Goal: Information Seeking & Learning: Compare options

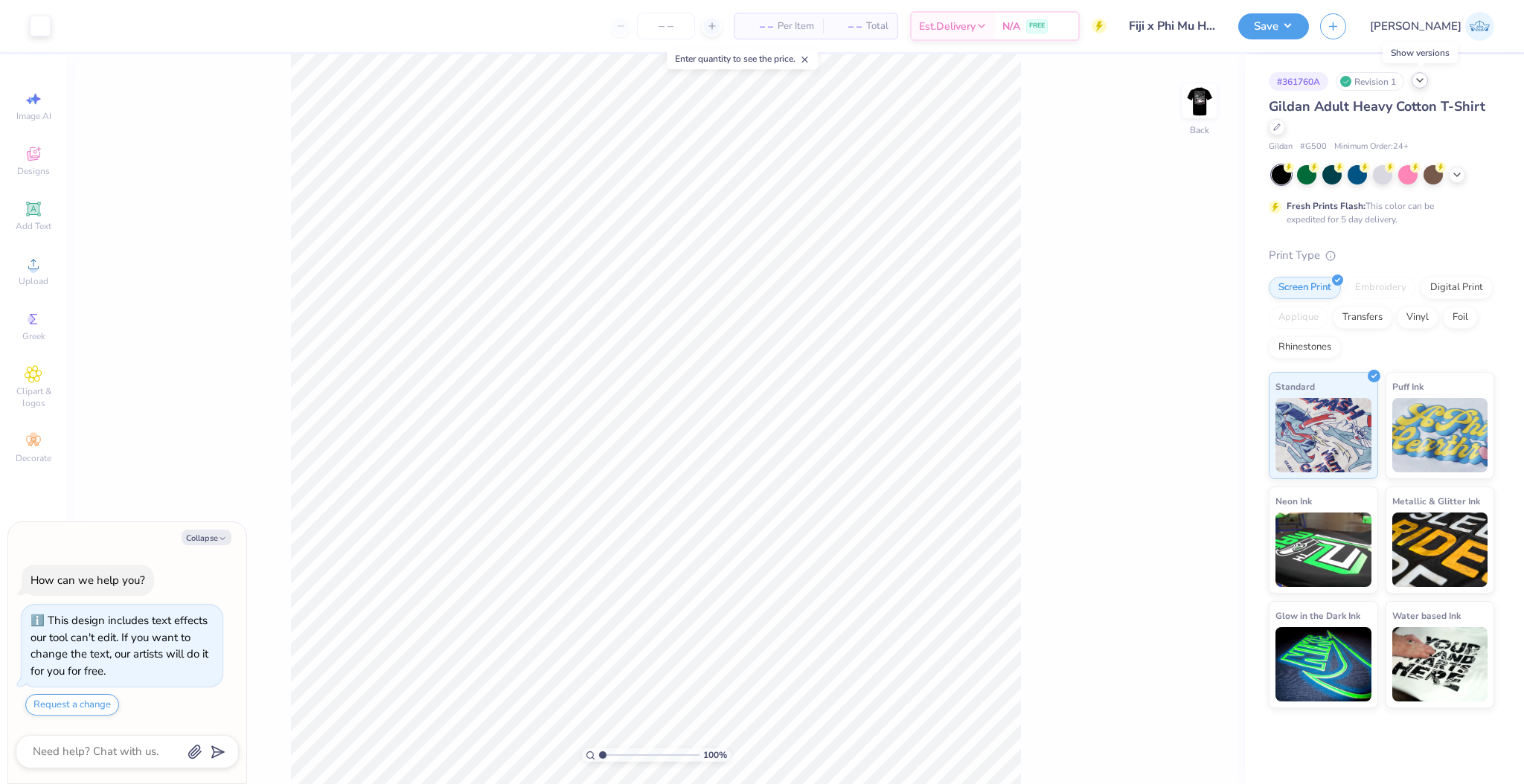
click at [1424, 83] on icon at bounding box center [1420, 81] width 12 height 12
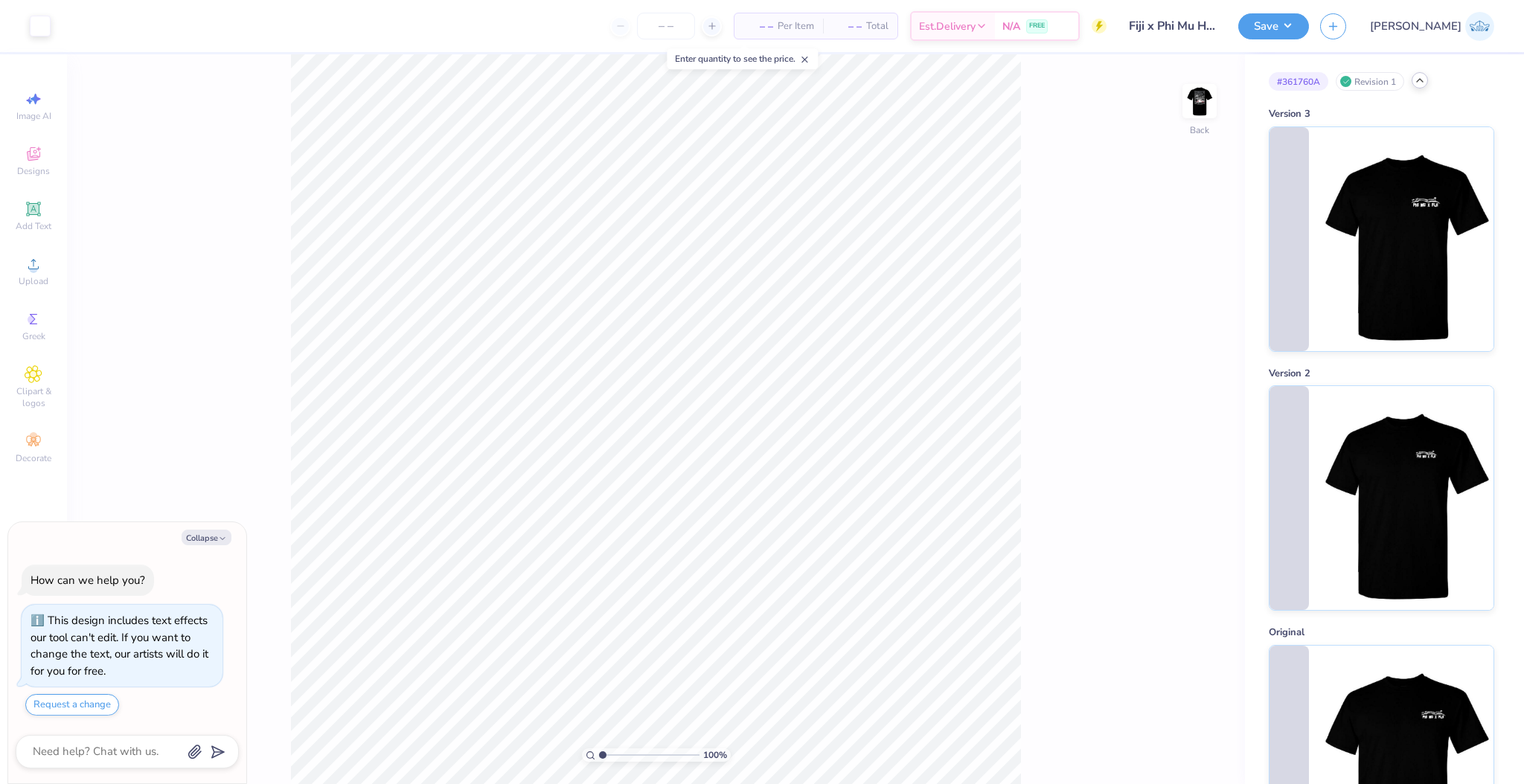
click at [1424, 83] on icon at bounding box center [1420, 81] width 12 height 12
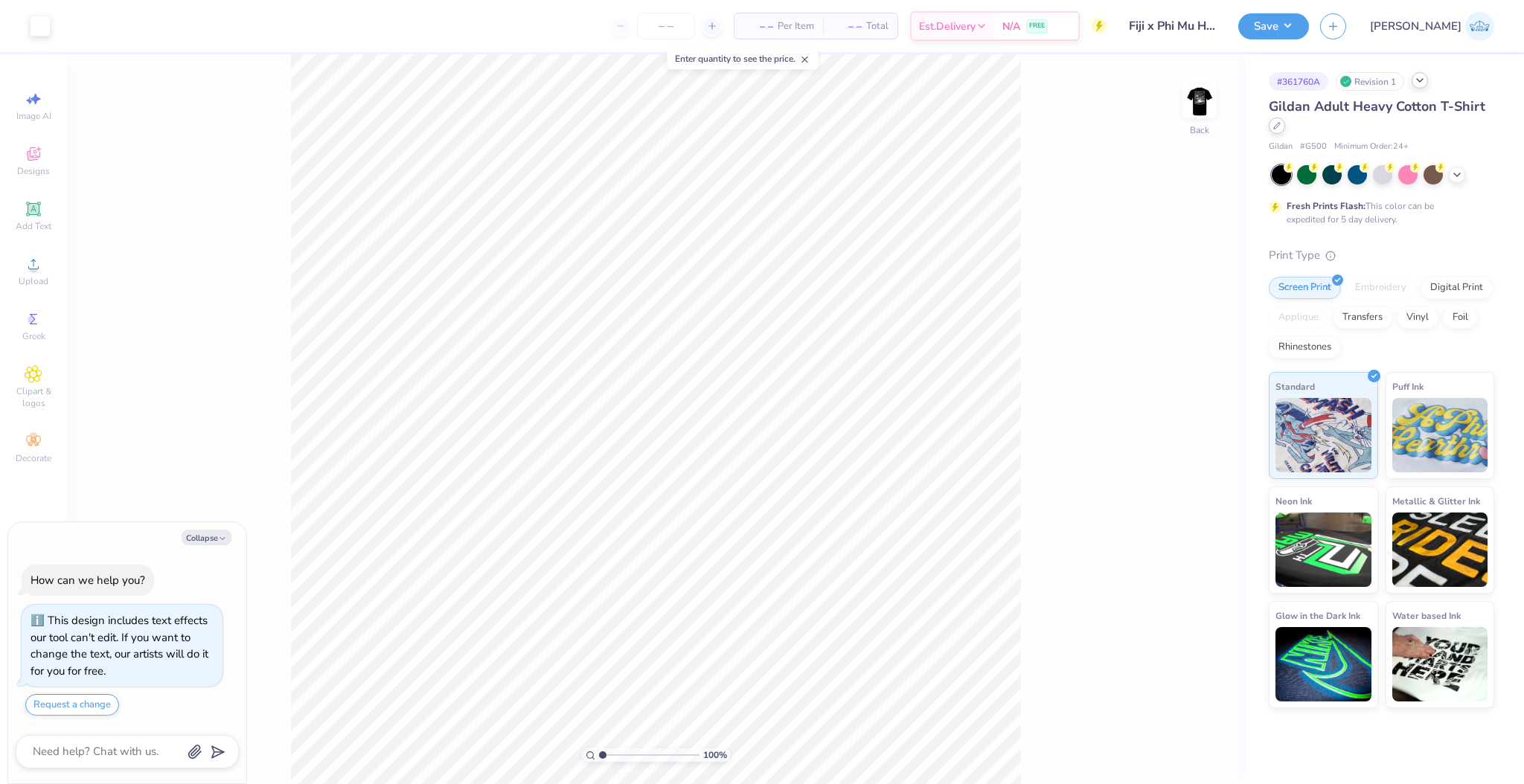
click at [1274, 126] on icon at bounding box center [1277, 125] width 8 height 8
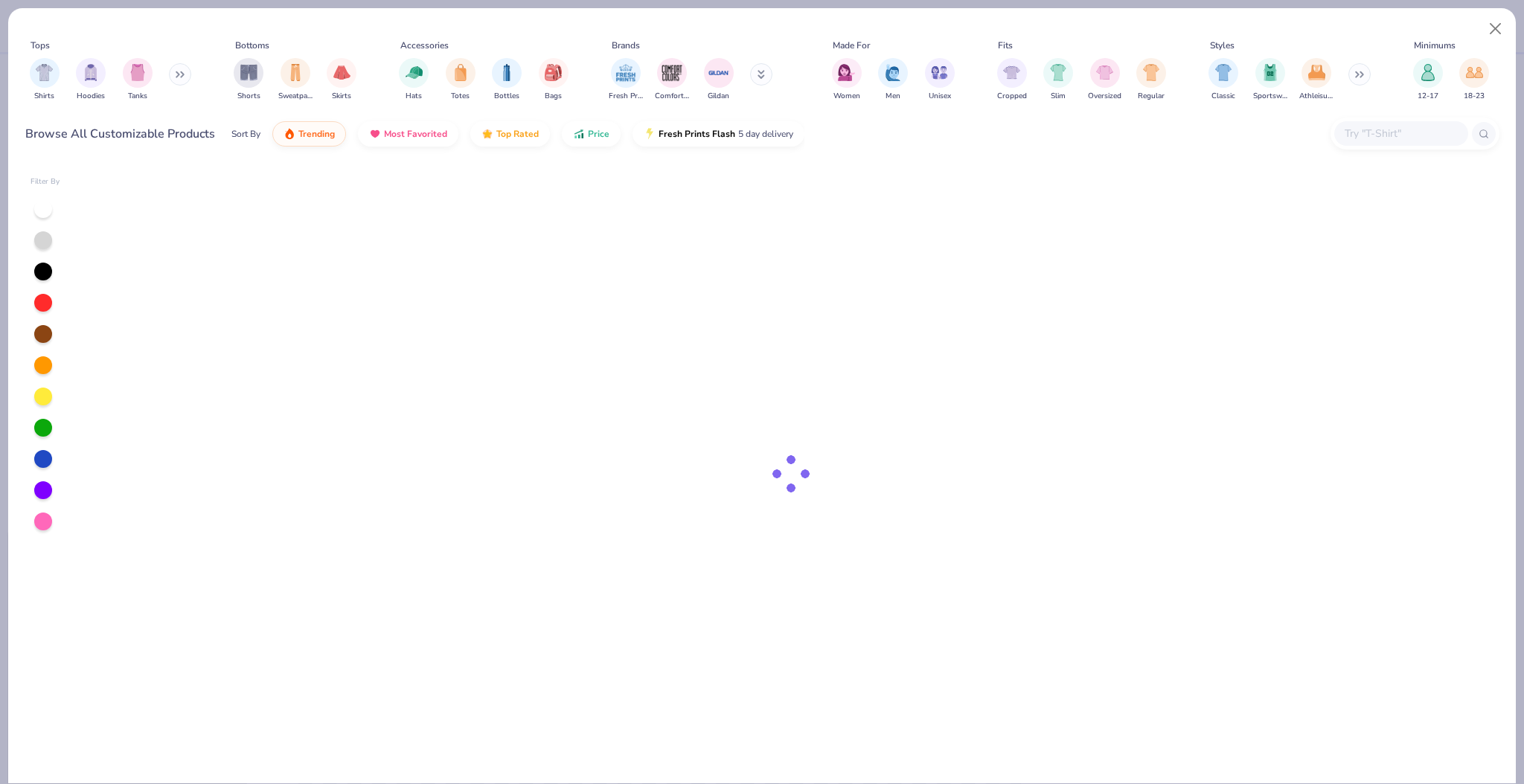
type textarea "x"
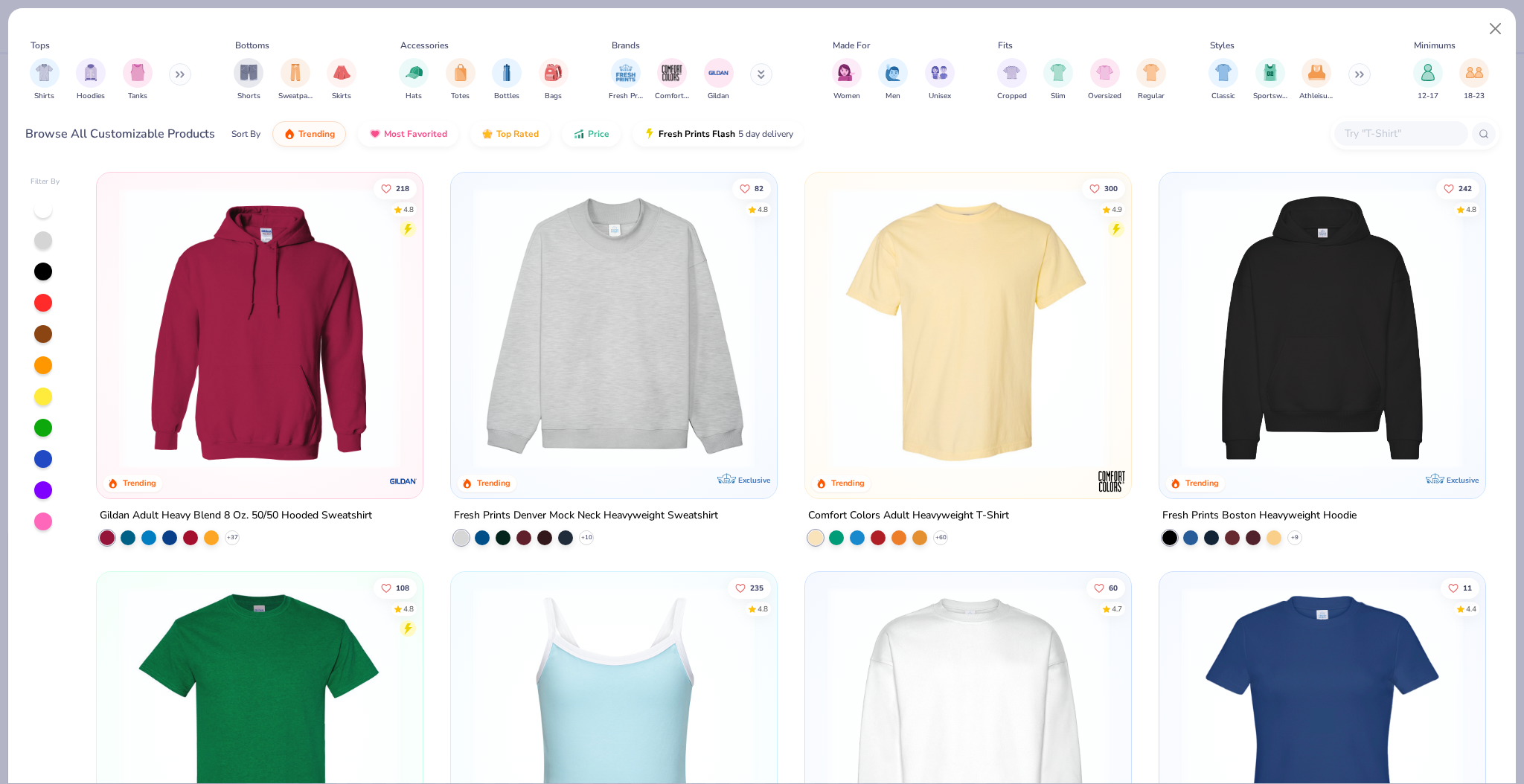
click at [1354, 146] on div at bounding box center [1402, 133] width 134 height 24
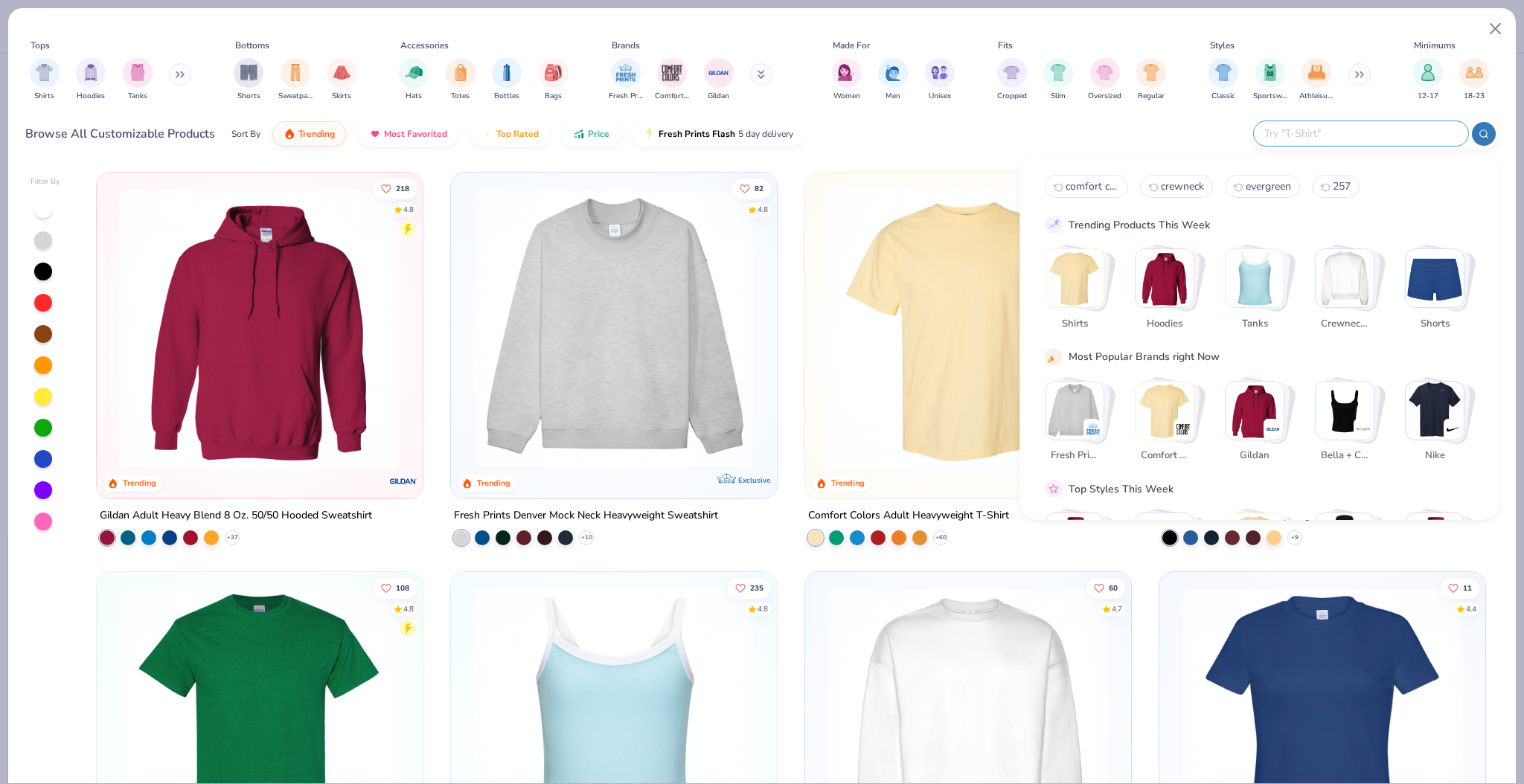
click at [1367, 132] on input "text" at bounding box center [1360, 133] width 195 height 17
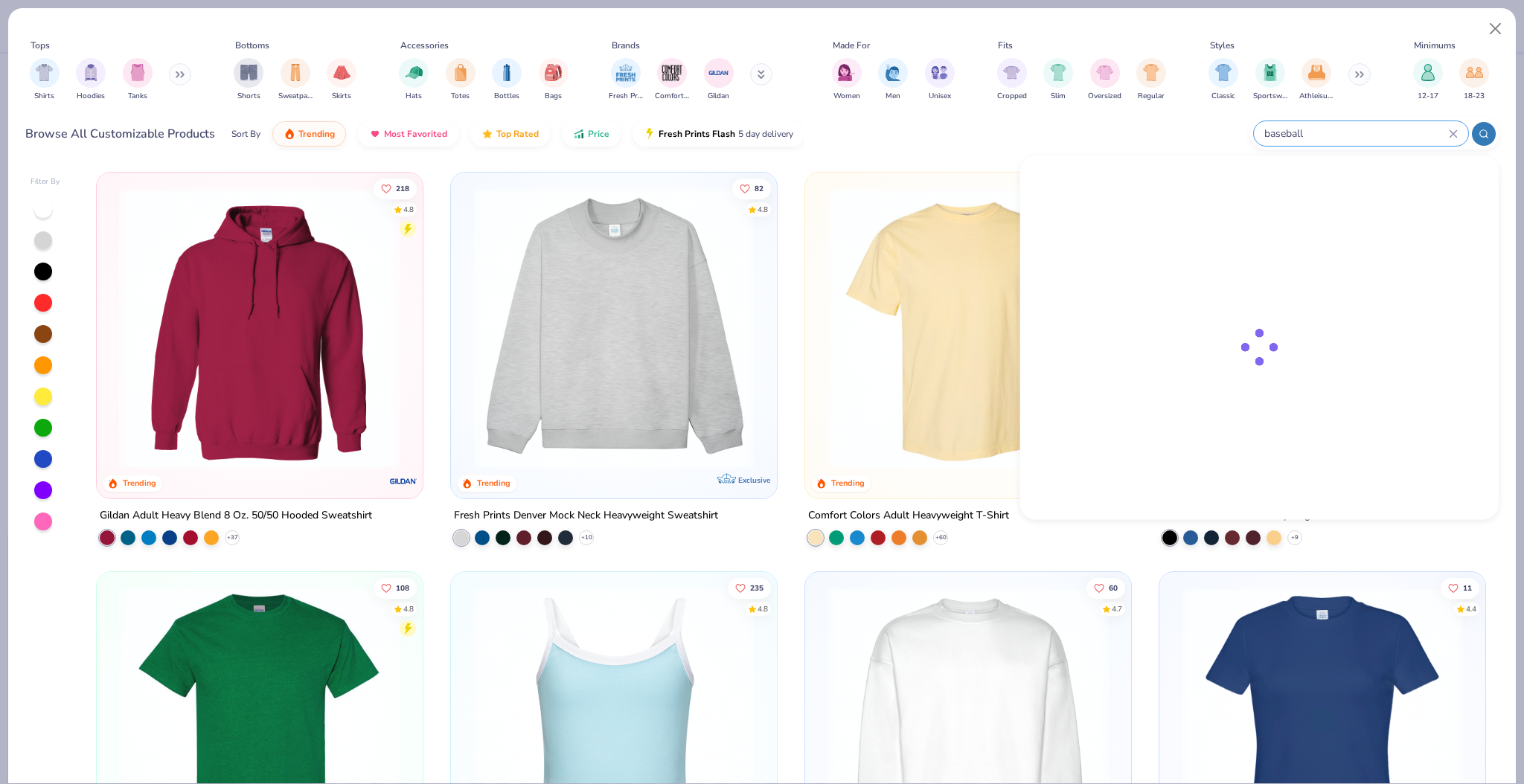
type input "baseball"
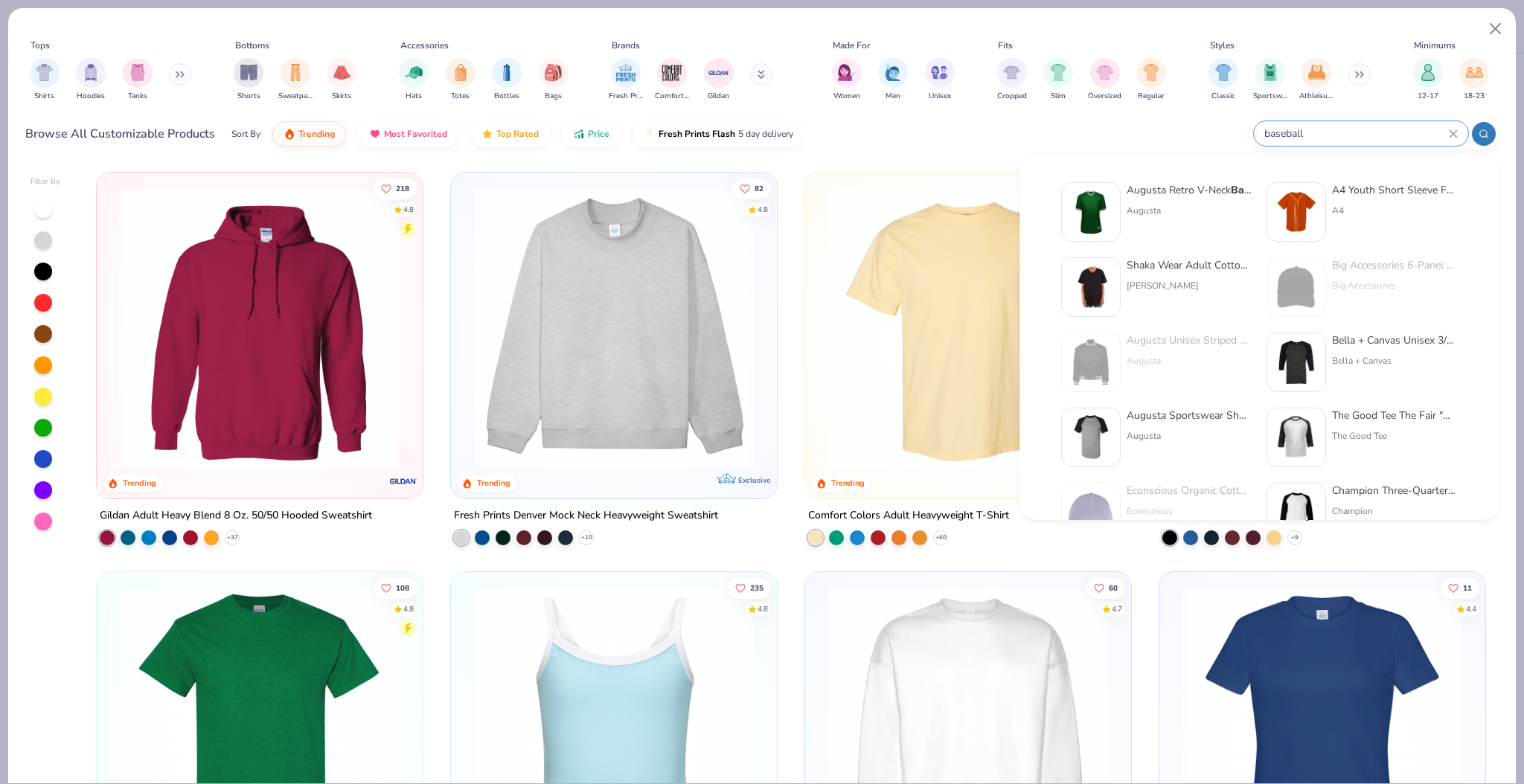
click at [1304, 230] on img at bounding box center [1296, 211] width 46 height 46
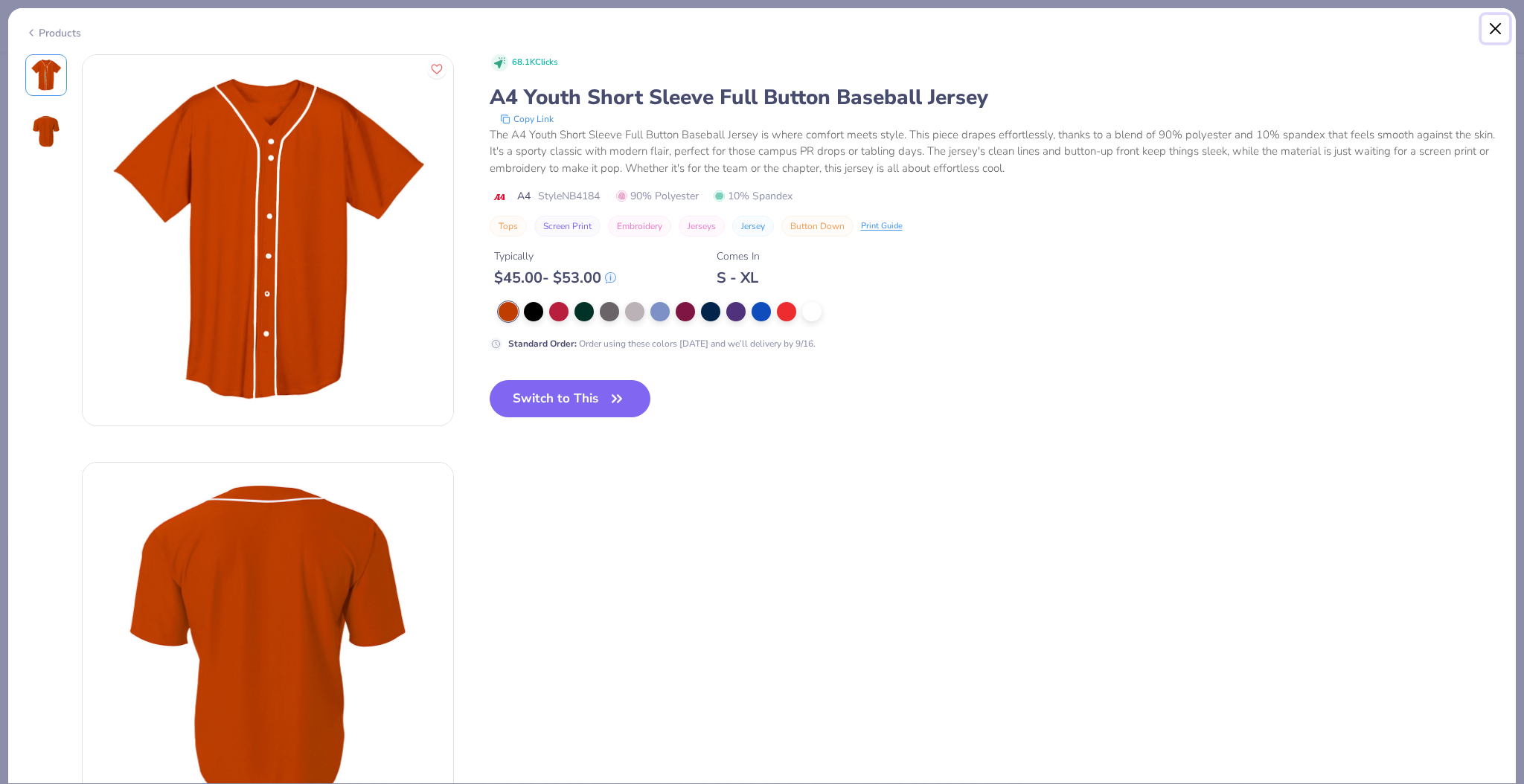
click at [1496, 26] on button "Close" at bounding box center [1495, 29] width 28 height 28
type textarea "x"
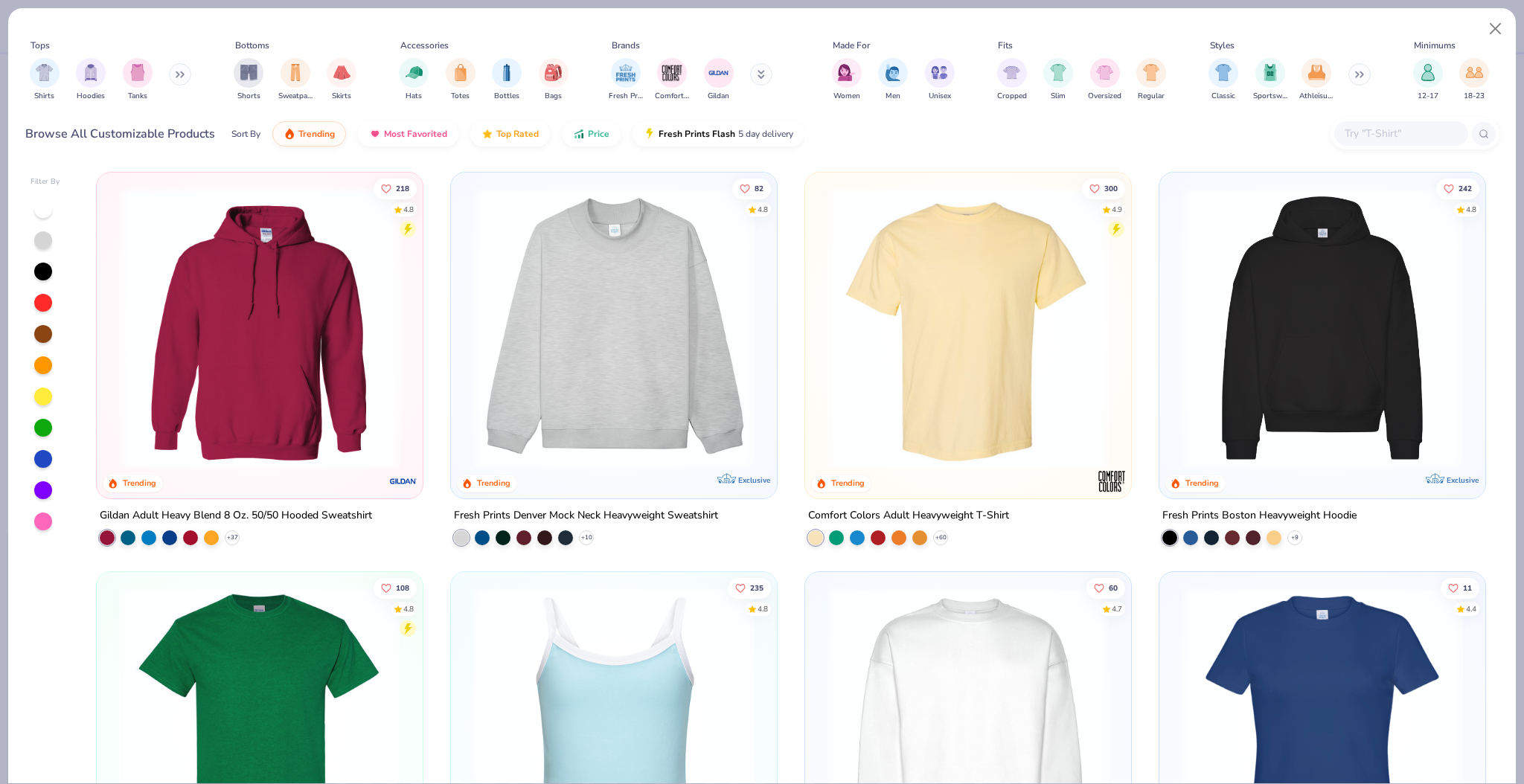
click at [1390, 135] on input "text" at bounding box center [1400, 133] width 115 height 17
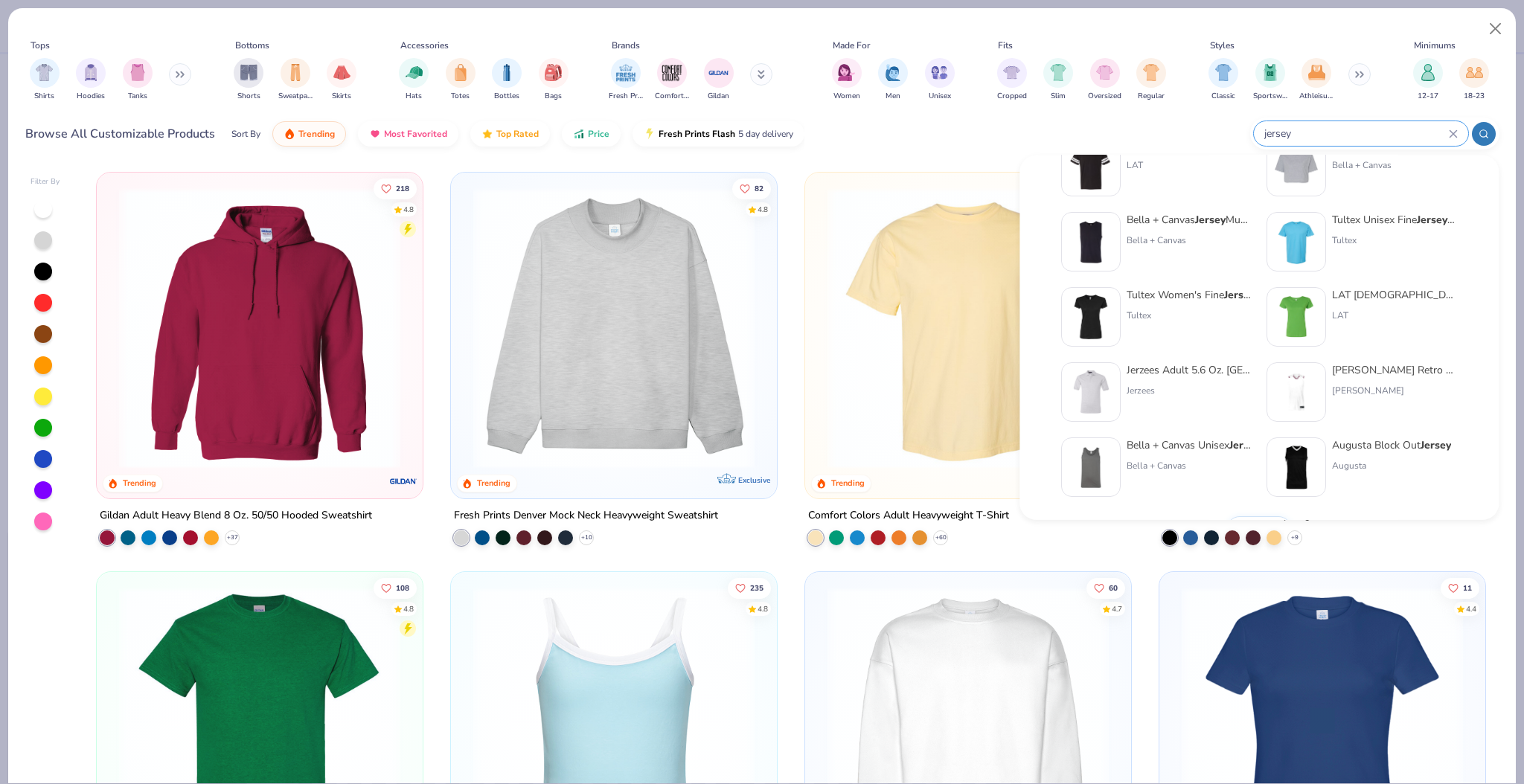
scroll to position [610, 0]
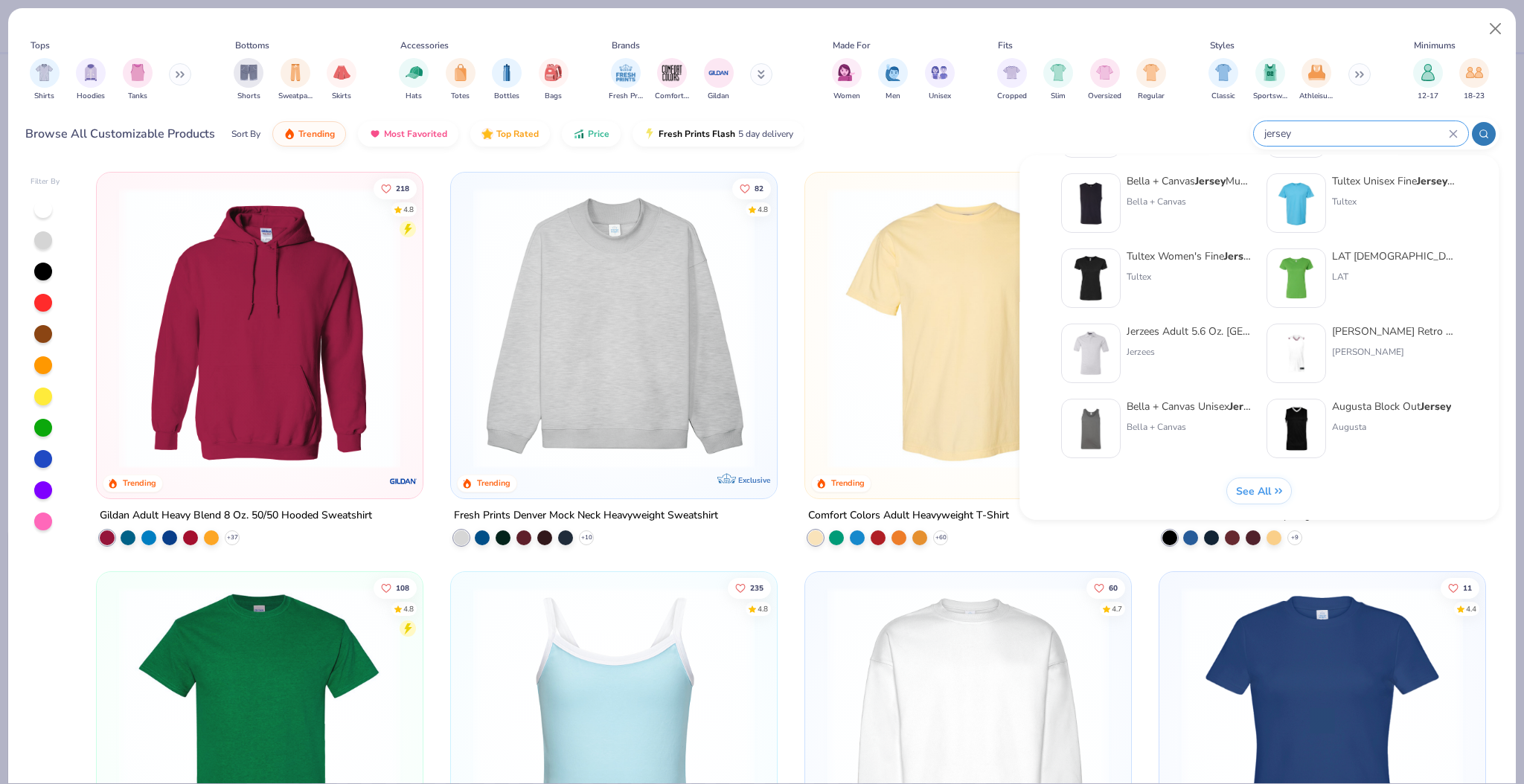
type input "jersey"
click at [1283, 490] on icon at bounding box center [1279, 491] width 8 height 8
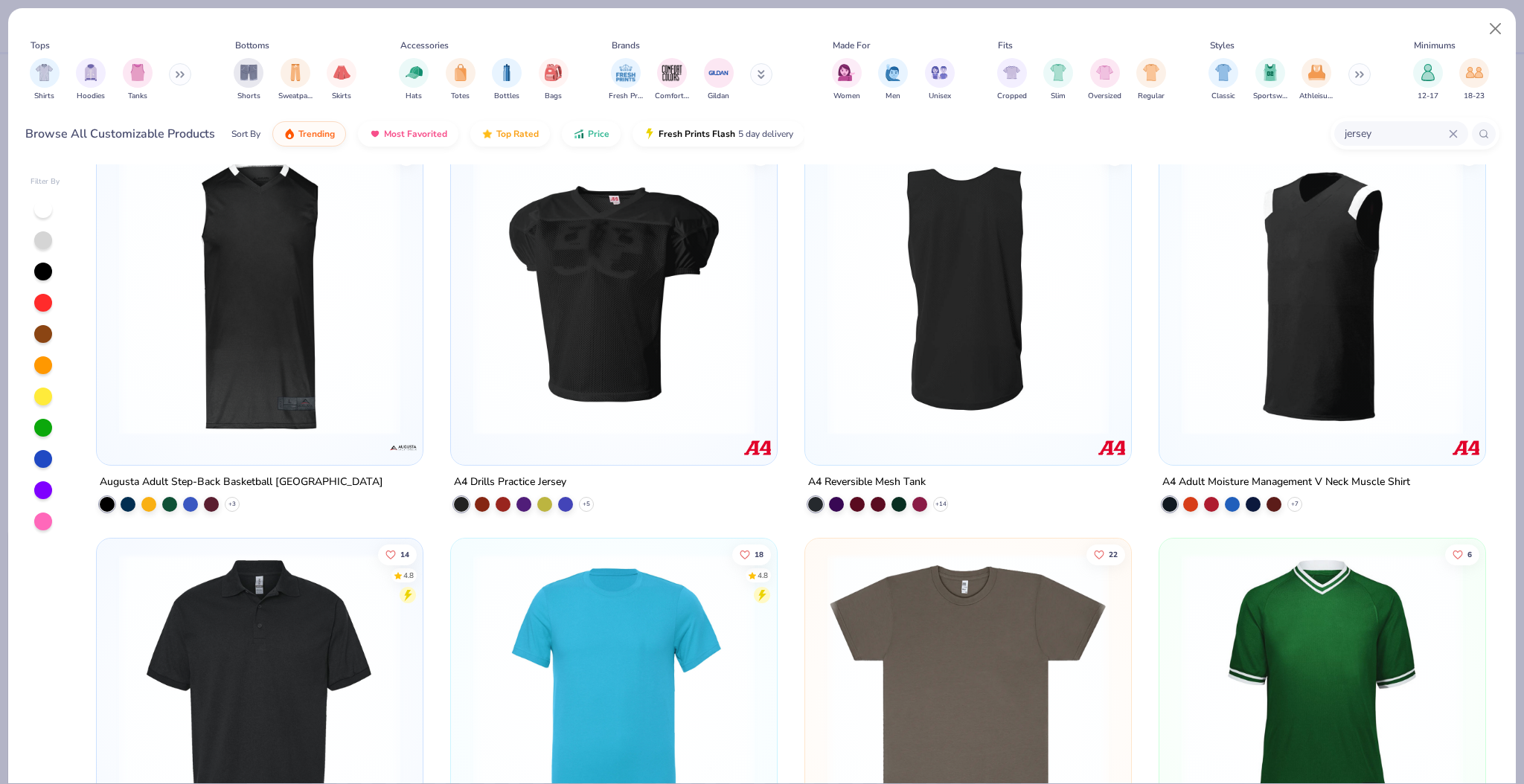
scroll to position [0, 0]
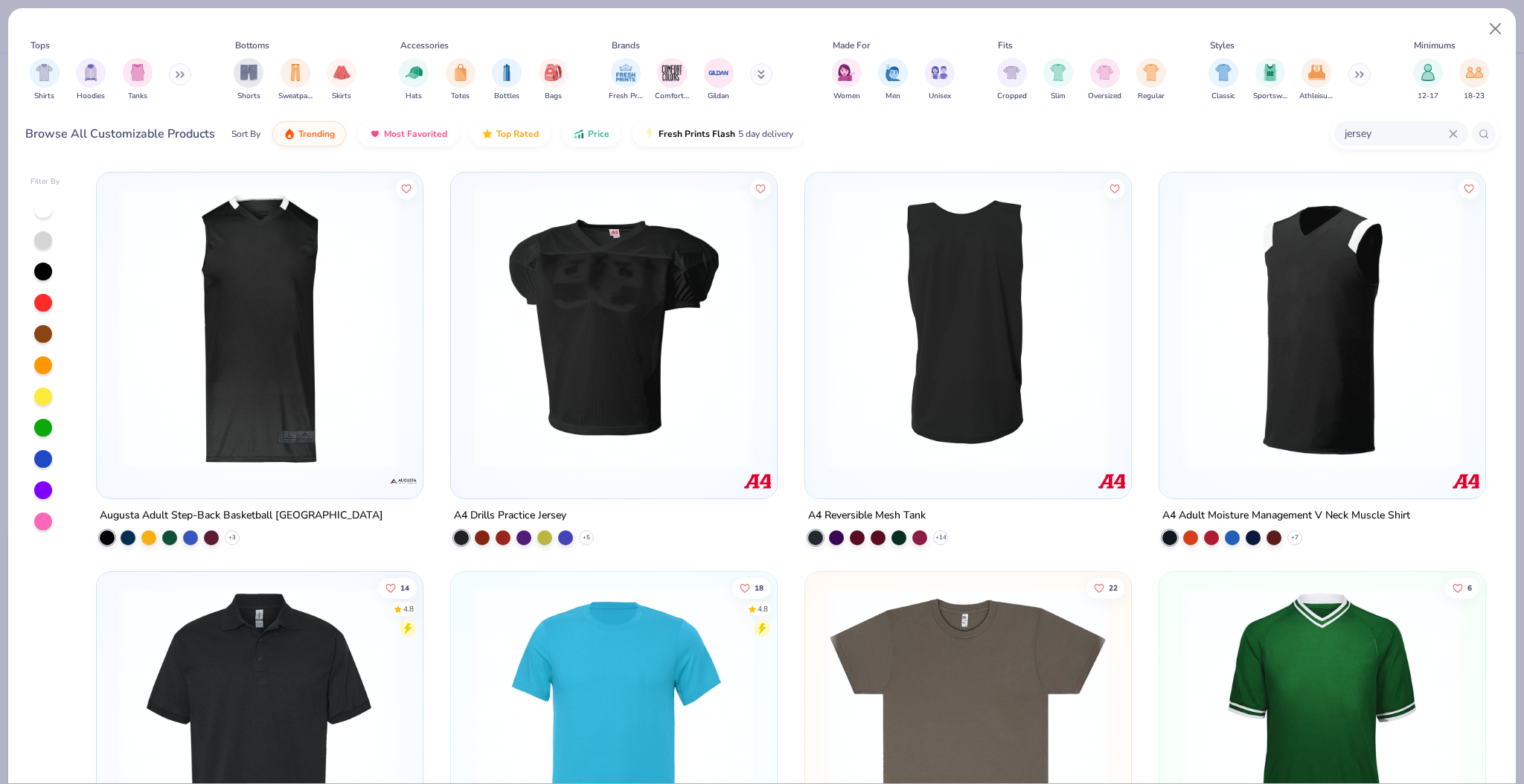
drag, startPoint x: 1501, startPoint y: 247, endPoint x: 1503, endPoint y: 369, distance: 122.0
click at [1503, 369] on div "Filter By Augusta Adult Step-Back Basketball Jersey + 3 A4 Drills Practice Jers…" at bounding box center [762, 471] width 1508 height 623
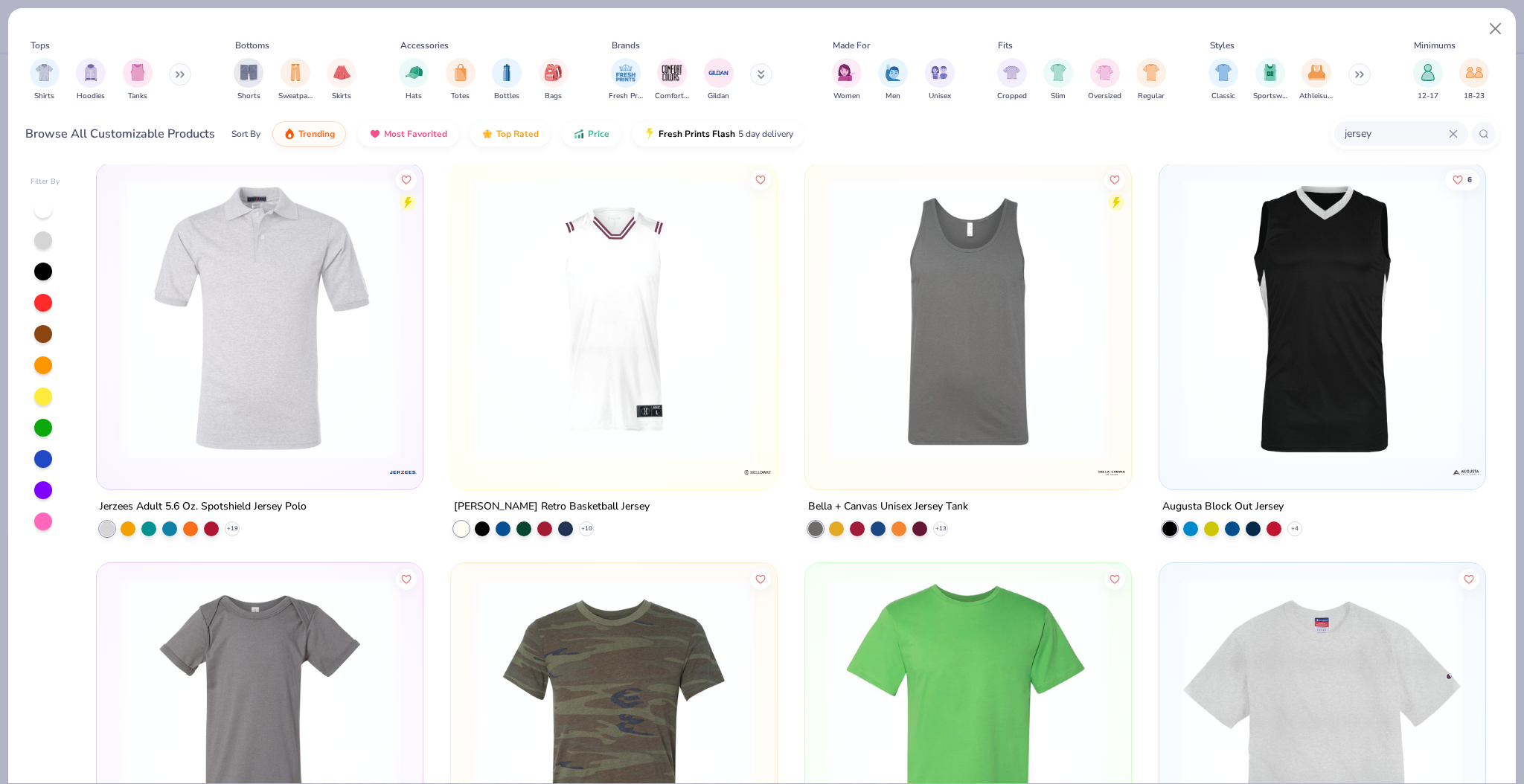
scroll to position [1977, 0]
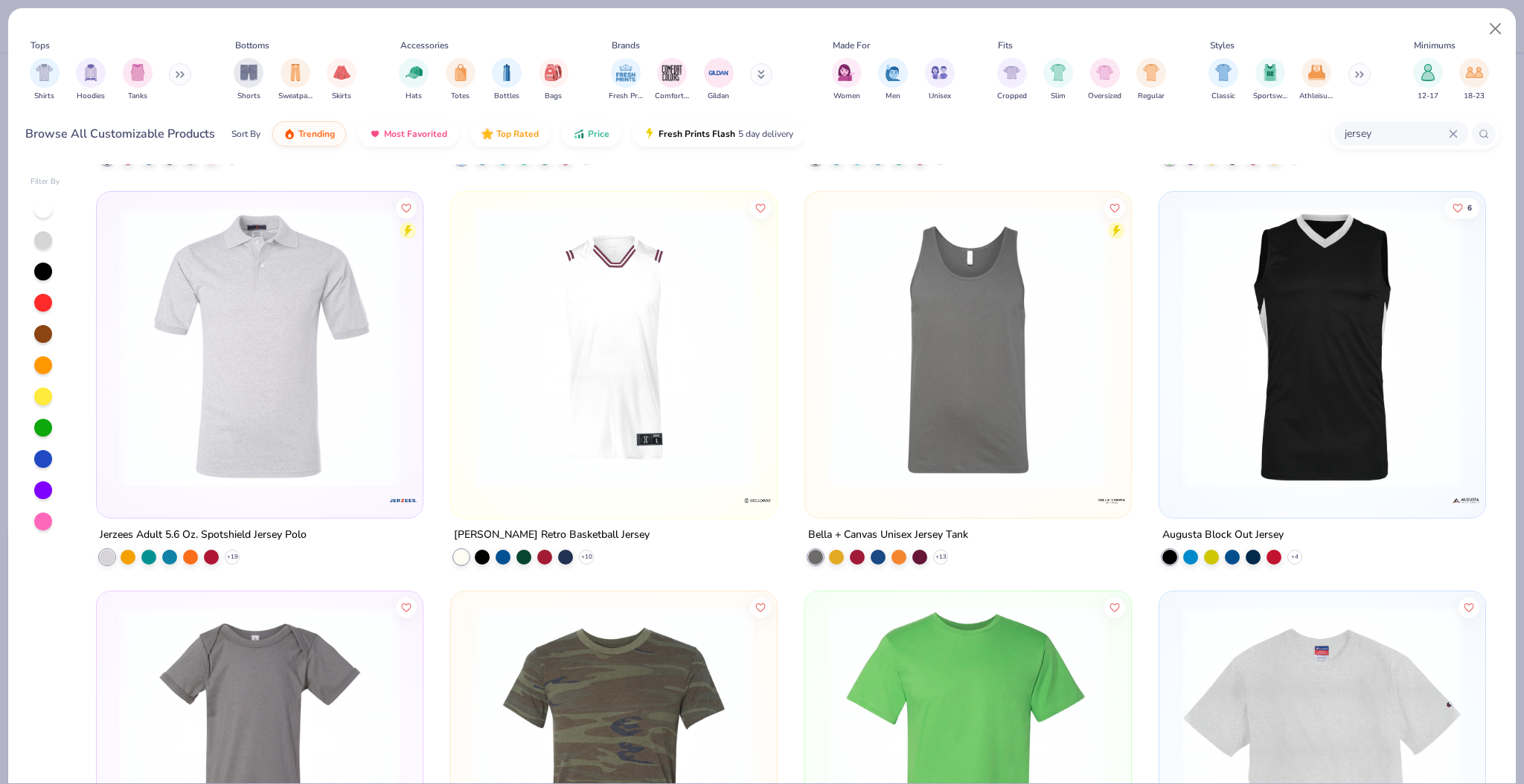
drag, startPoint x: 1500, startPoint y: 503, endPoint x: 1503, endPoint y: 568, distance: 65.1
click at [1503, 568] on div "Filter By 5 Kobe Sportswear Classic Hockey Jersey Jerzees Adult Spotshield™ Poc…" at bounding box center [762, 471] width 1508 height 623
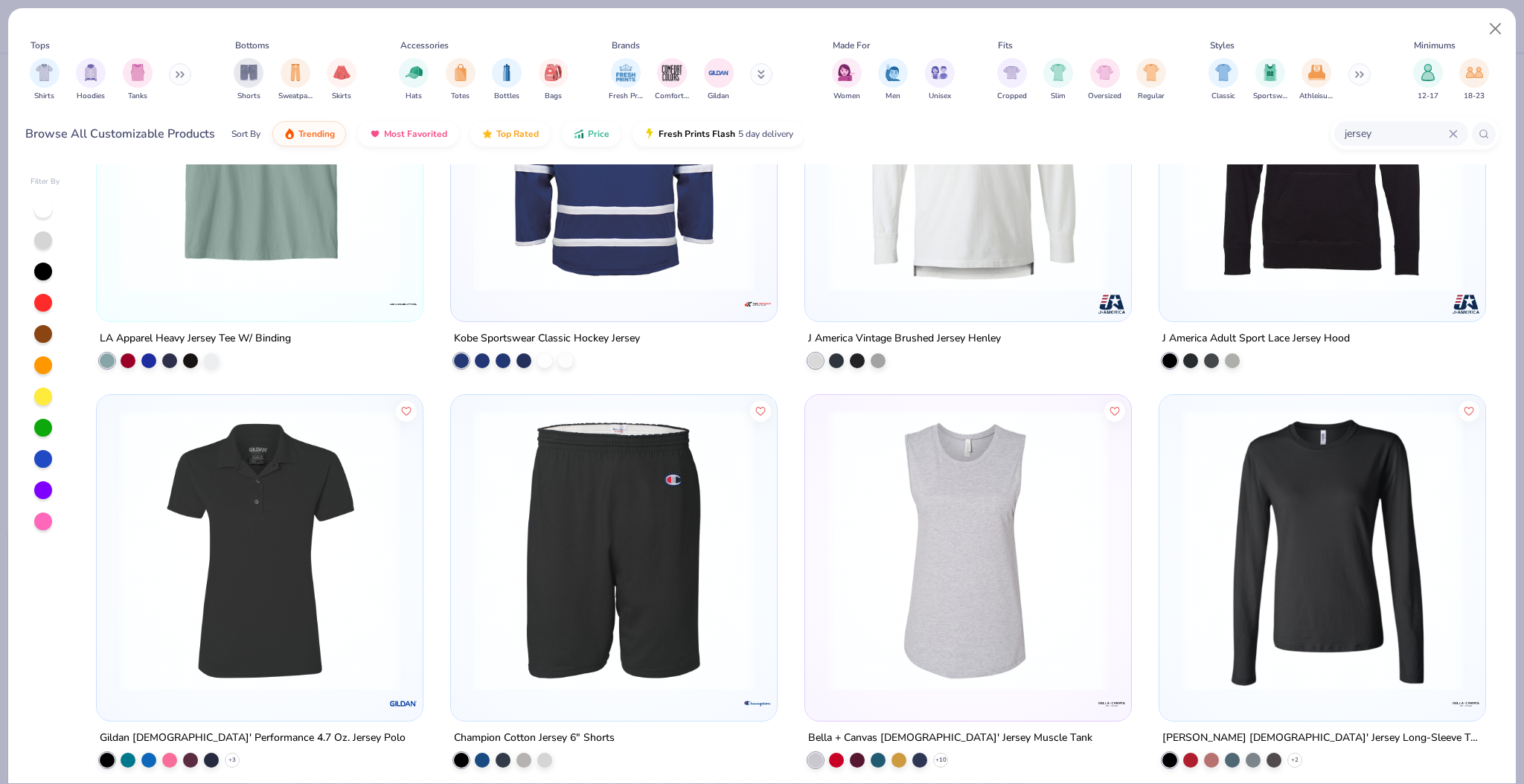
scroll to position [3376, 0]
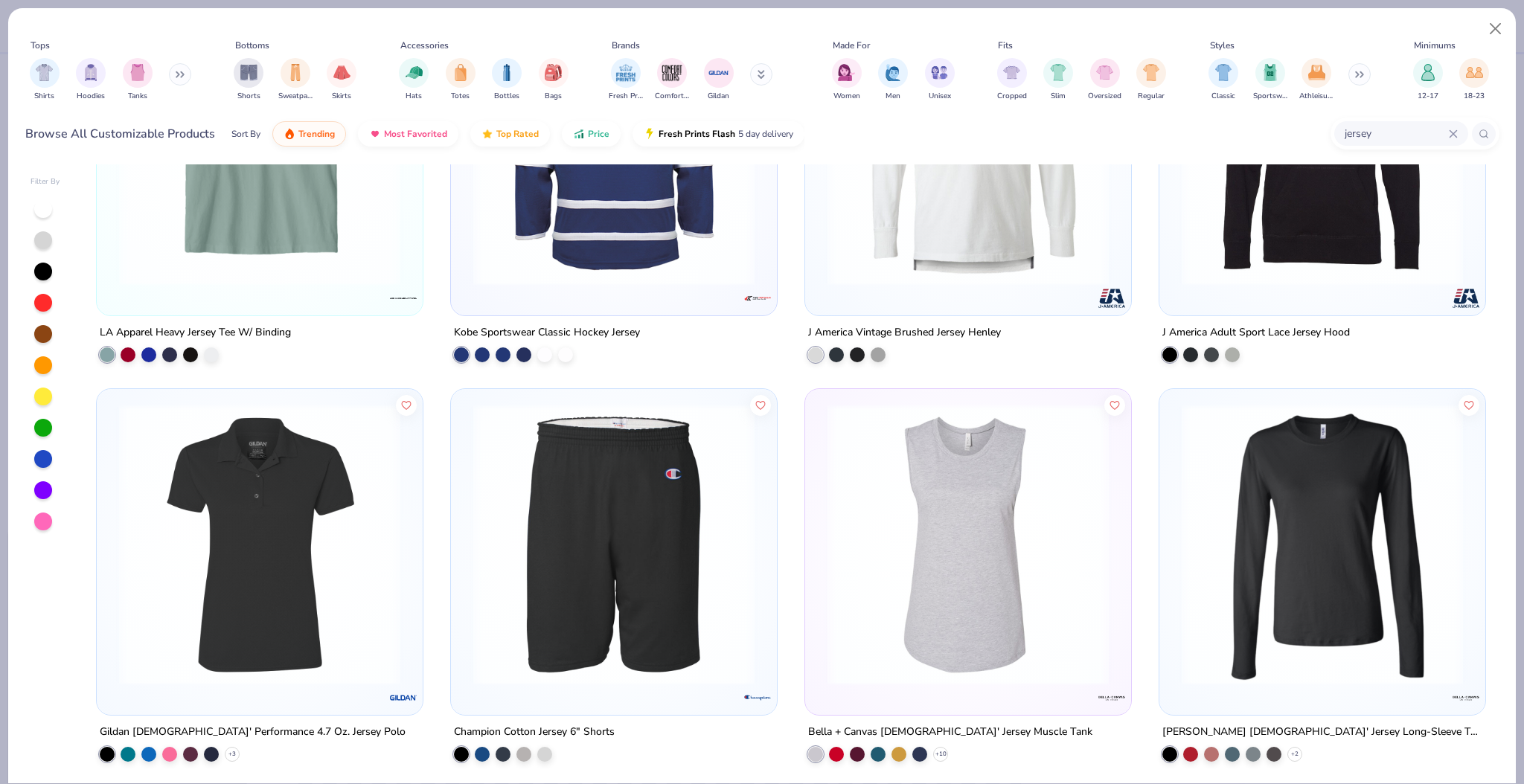
drag, startPoint x: 1500, startPoint y: 525, endPoint x: 1500, endPoint y: 589, distance: 64.0
click at [1500, 589] on div "Filter By Augusta Sportswear Short Sleeve Baseball Jersey + 8 7 [GEOGRAPHIC_DAT…" at bounding box center [762, 471] width 1508 height 623
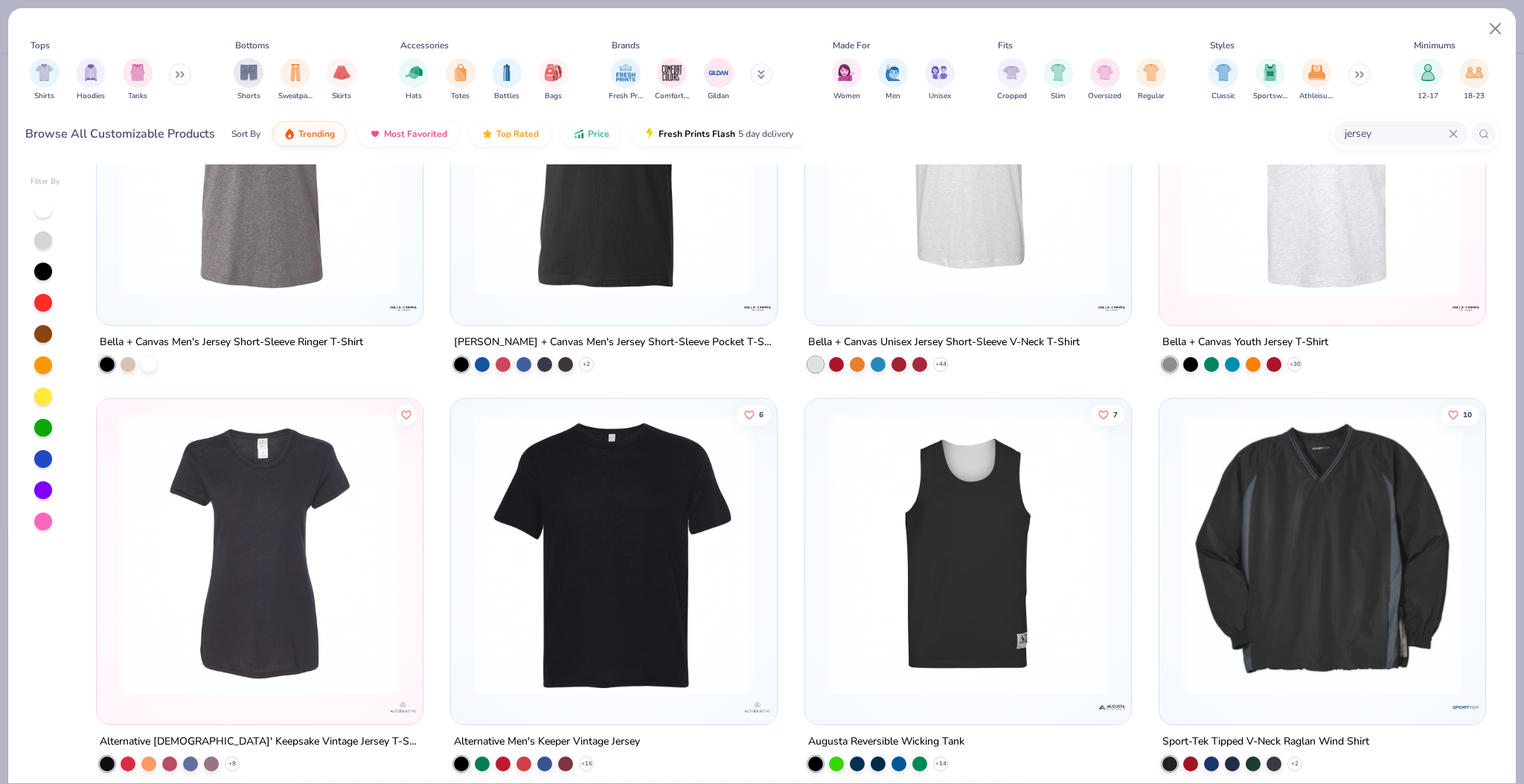
scroll to position [5375, 0]
